Goal: Task Accomplishment & Management: Use online tool/utility

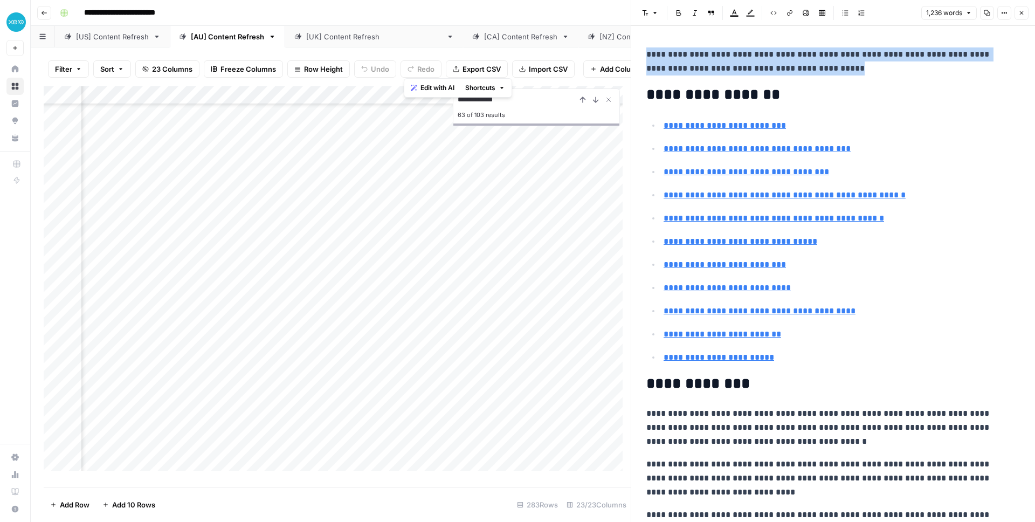
scroll to position [3558, 1448]
click at [1024, 10] on icon "button" at bounding box center [1021, 13] width 6 height 6
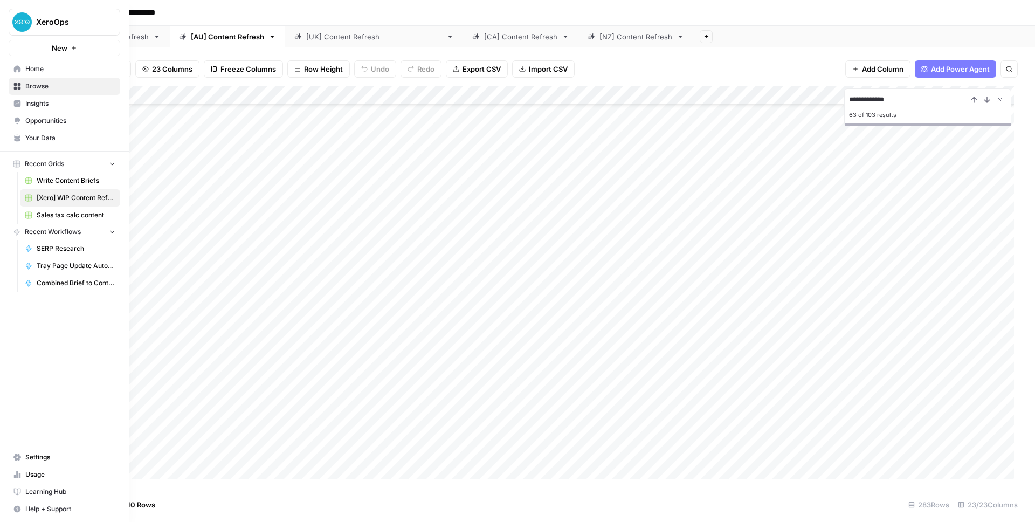
click at [7, 64] on nav "Home Browse Insights Opportunities Your Data" at bounding box center [64, 103] width 129 height 95
click at [15, 69] on icon at bounding box center [17, 68] width 7 height 7
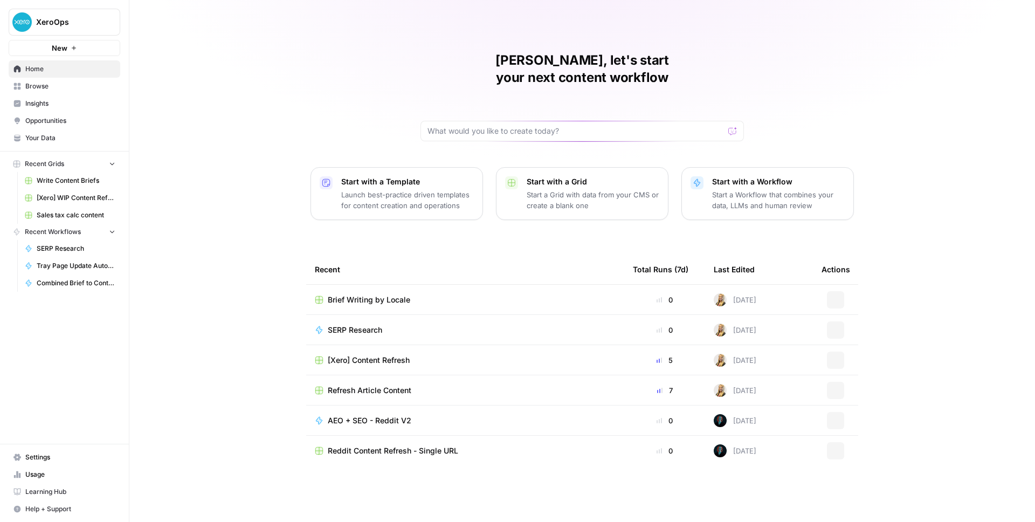
click at [41, 182] on span "Write Content Briefs" at bounding box center [76, 181] width 79 height 10
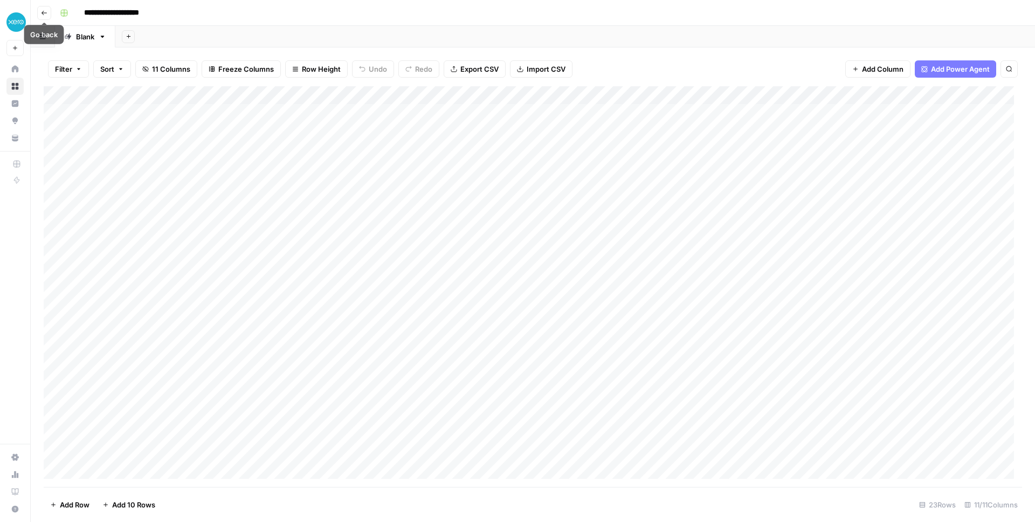
click at [47, 12] on span "Go back" at bounding box center [47, 12] width 1 height 1
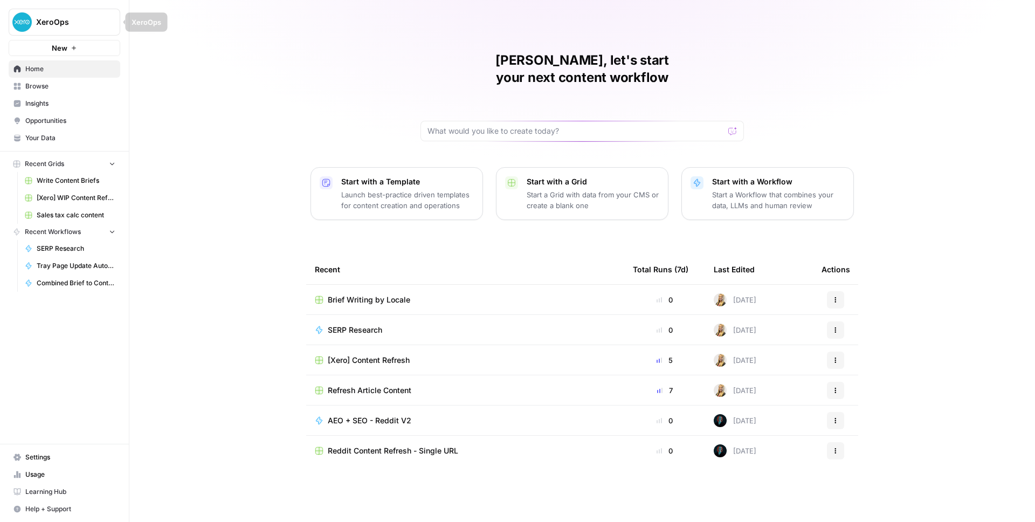
click at [53, 61] on link "Home" at bounding box center [65, 68] width 112 height 17
click at [426, 294] on div "Brief Writing by Locale" at bounding box center [465, 299] width 301 height 11
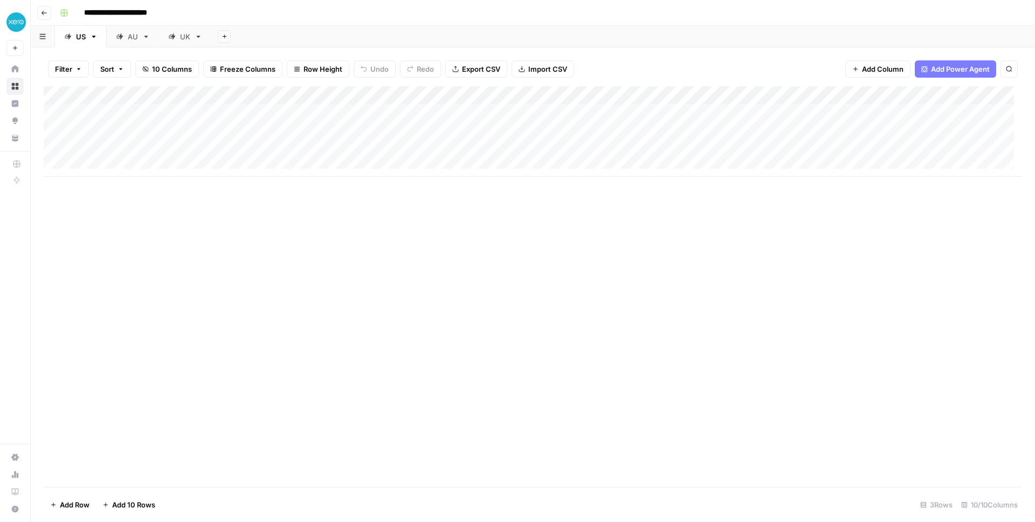
click at [113, 34] on link "AU" at bounding box center [133, 37] width 52 height 22
click at [443, 110] on div "Add Column" at bounding box center [533, 195] width 978 height 219
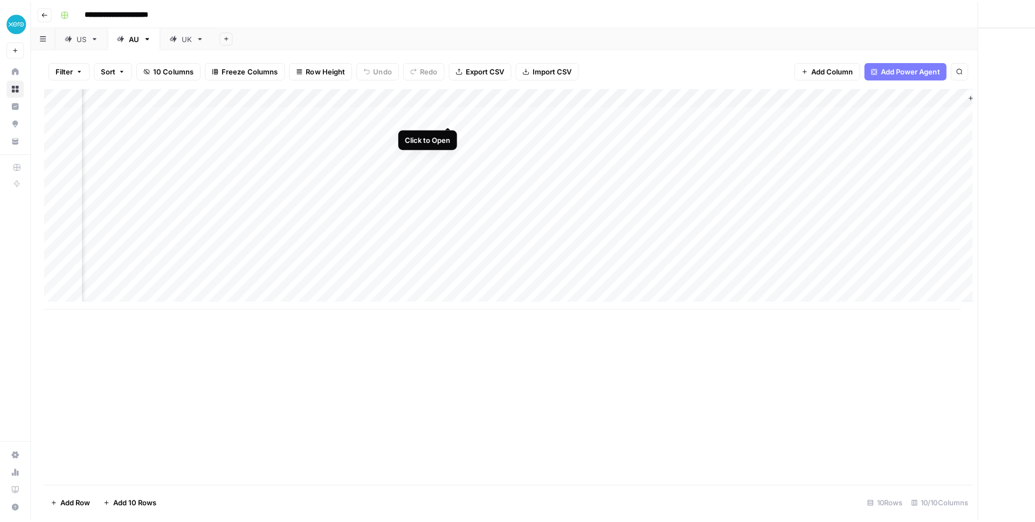
scroll to position [0, 161]
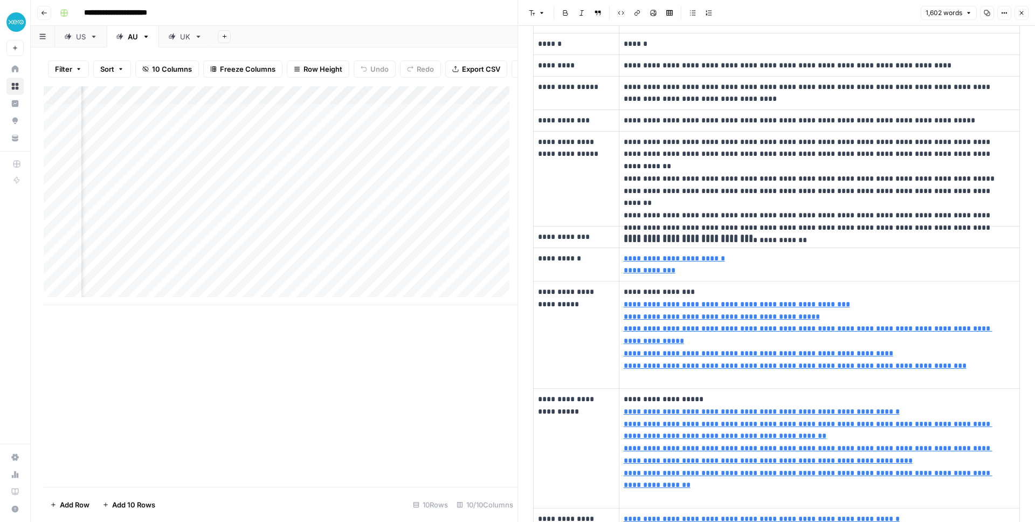
type input "[URL][DOMAIN_NAME]"
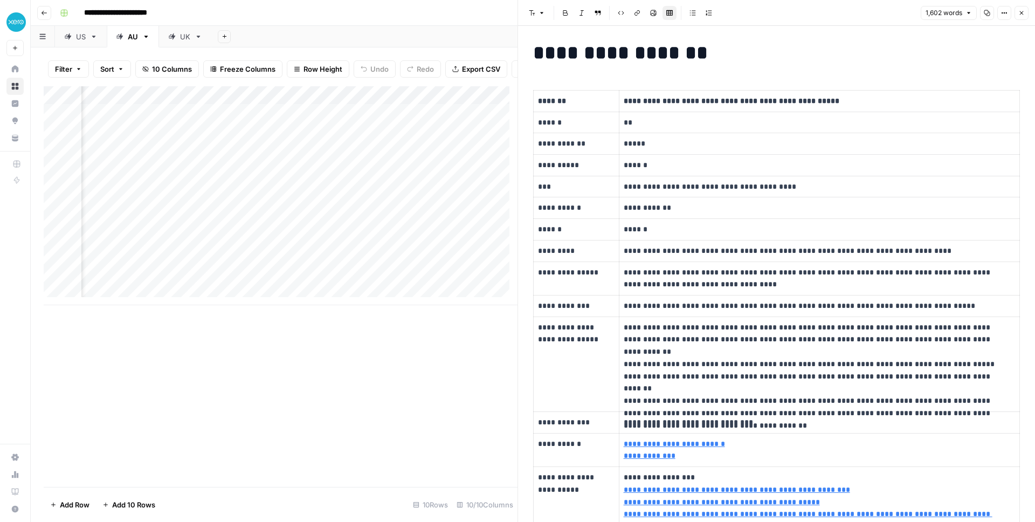
scroll to position [0, 0]
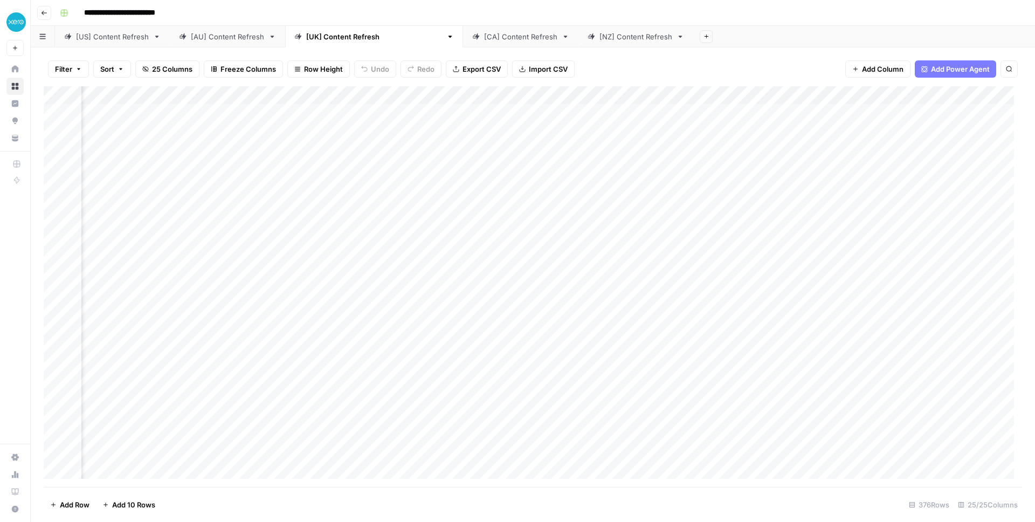
scroll to position [0, 1018]
click at [526, 109] on div "Add Column" at bounding box center [533, 286] width 978 height 400
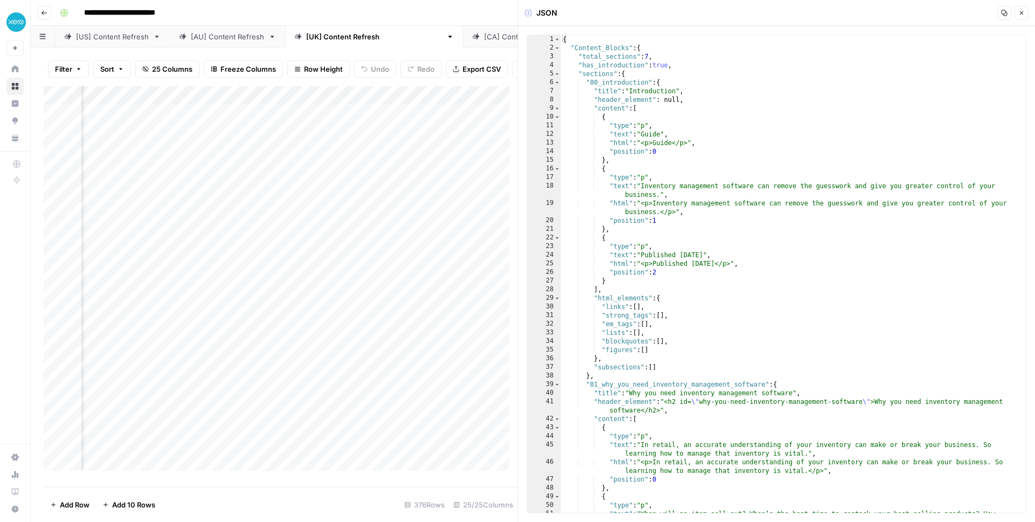
click at [1024, 13] on icon "button" at bounding box center [1021, 13] width 6 height 6
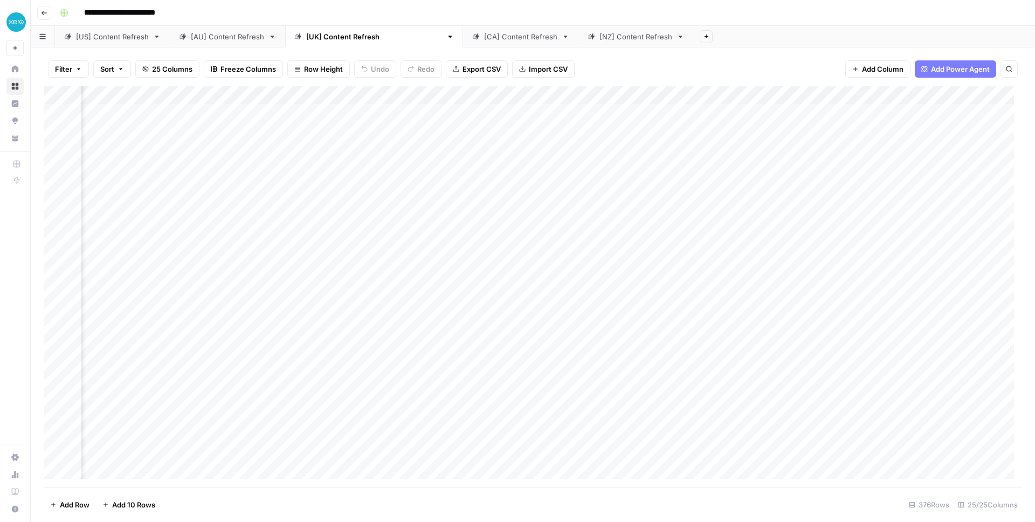
click at [620, 111] on div "Add Column" at bounding box center [533, 286] width 978 height 400
type input "*****"
click at [999, 102] on icon "Close Search" at bounding box center [999, 99] width 9 height 9
click at [609, 112] on div "Add Column" at bounding box center [533, 286] width 978 height 400
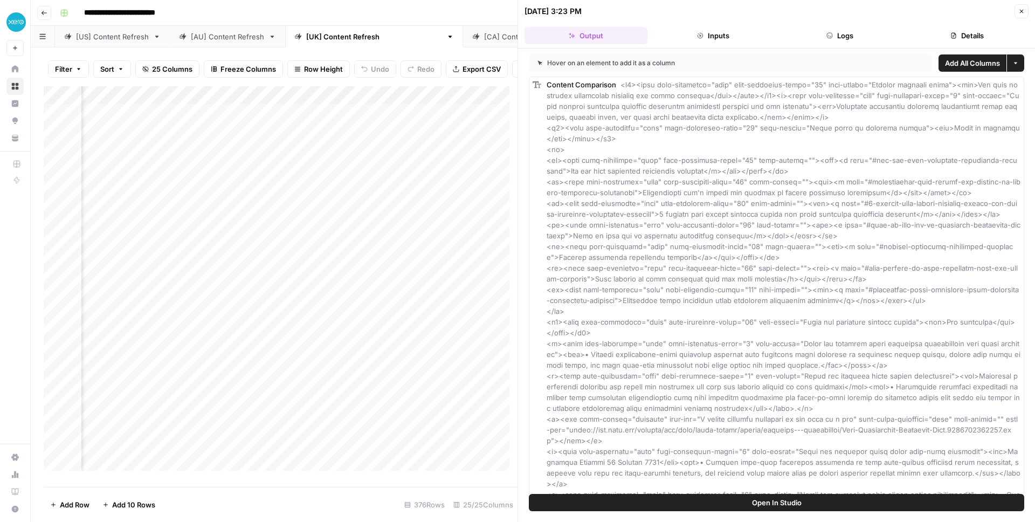
click at [1025, 10] on button "Close" at bounding box center [1021, 11] width 14 height 14
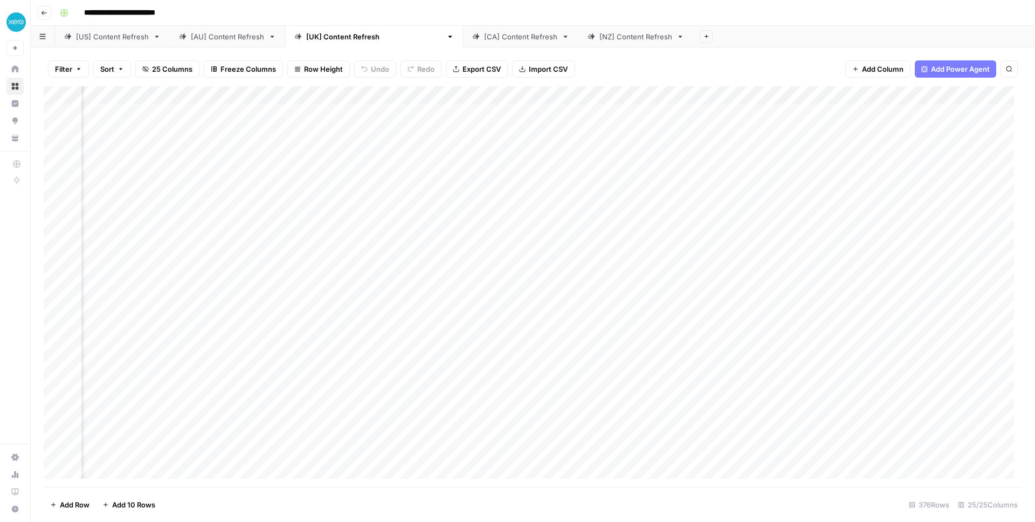
click at [911, 115] on div "Add Column" at bounding box center [533, 286] width 978 height 400
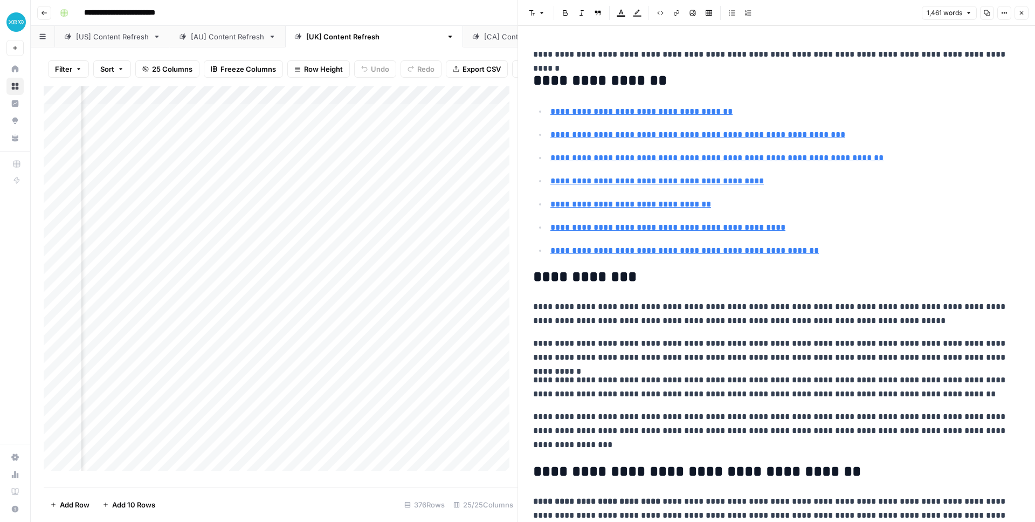
scroll to position [0, 1656]
type input "#frequently-asked-questions-about-inventory-management-software"
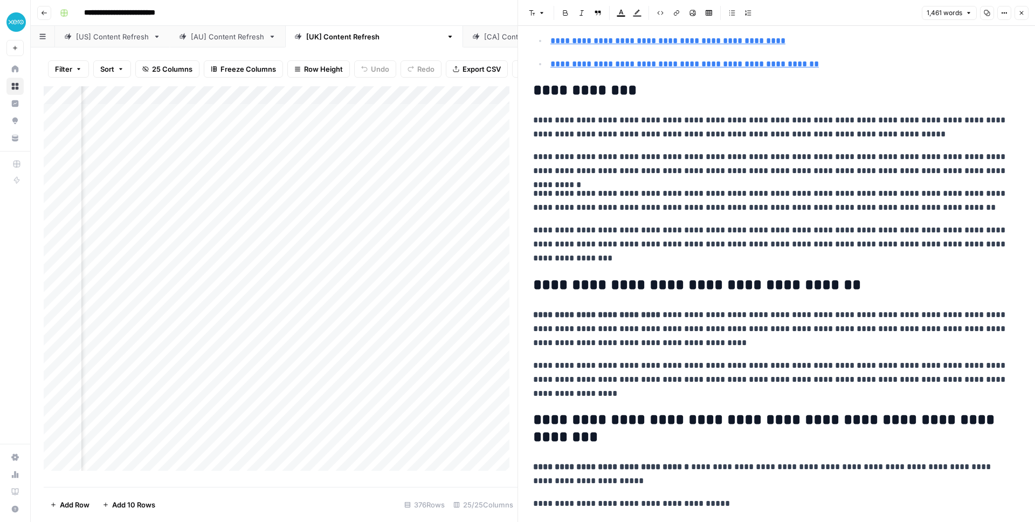
scroll to position [0, 0]
